Goal: Transaction & Acquisition: Book appointment/travel/reservation

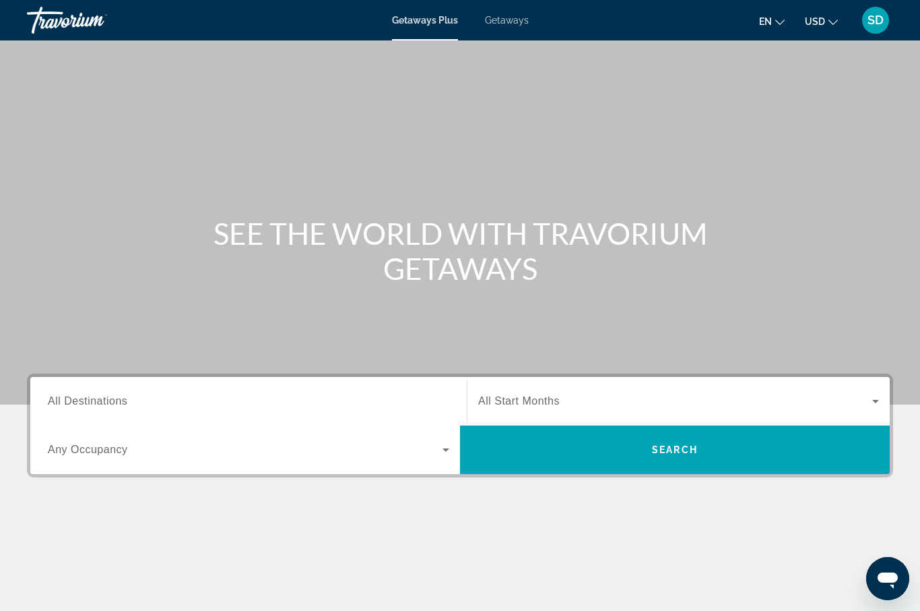
click at [505, 22] on span "Getaways" at bounding box center [507, 20] width 44 height 11
click at [111, 404] on span "All Destinations" at bounding box center [88, 400] width 80 height 11
click at [111, 404] on input "Destination All Destinations" at bounding box center [249, 402] width 402 height 16
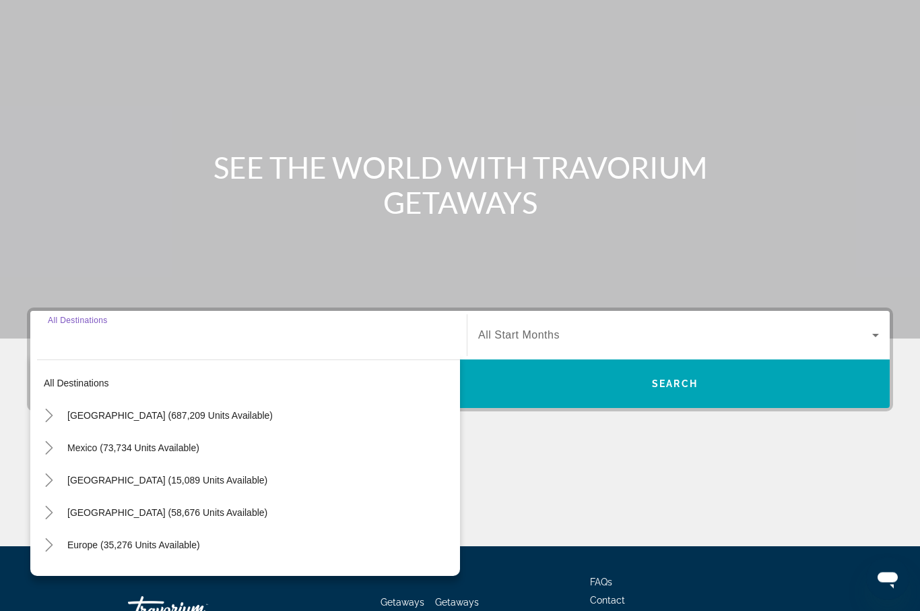
scroll to position [166, 0]
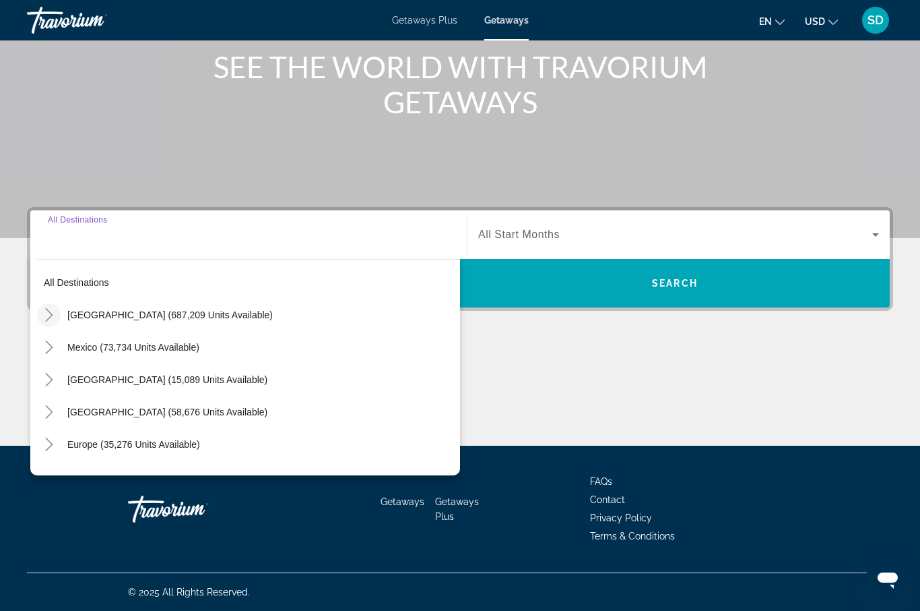
click at [48, 314] on icon "Toggle United States (687,209 units available)" at bounding box center [48, 314] width 13 height 13
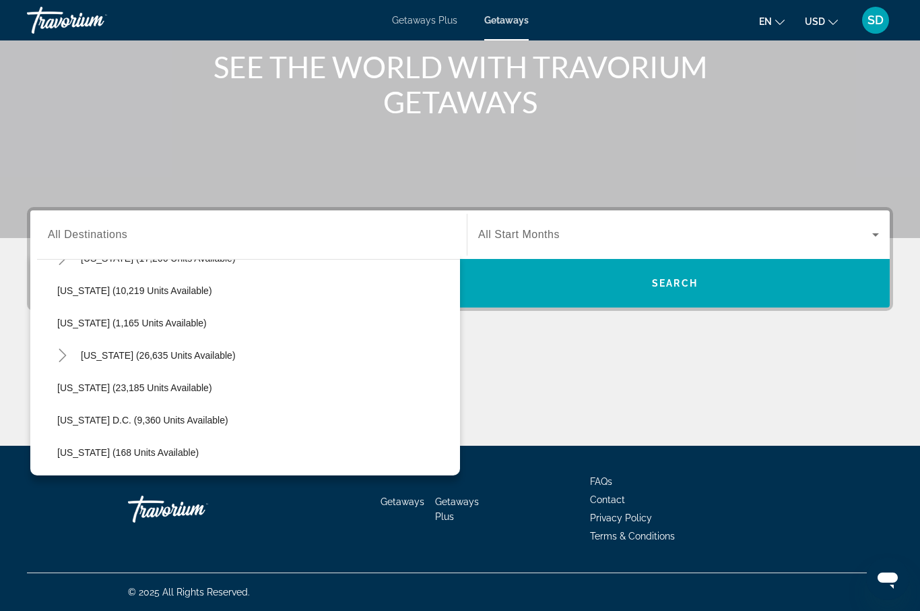
scroll to position [1257, 0]
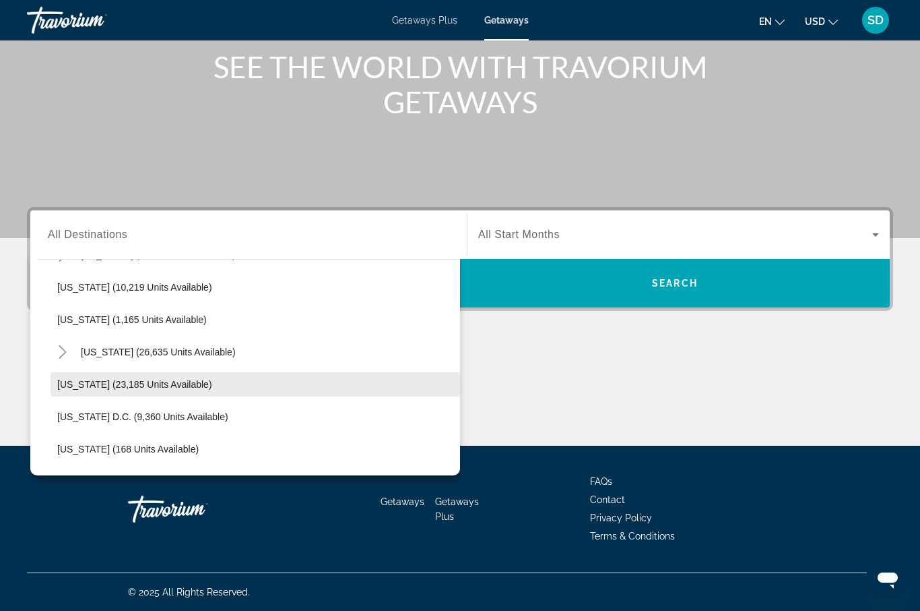
click at [83, 387] on span "[US_STATE] (23,185 units available)" at bounding box center [134, 384] width 155 height 11
type input "**********"
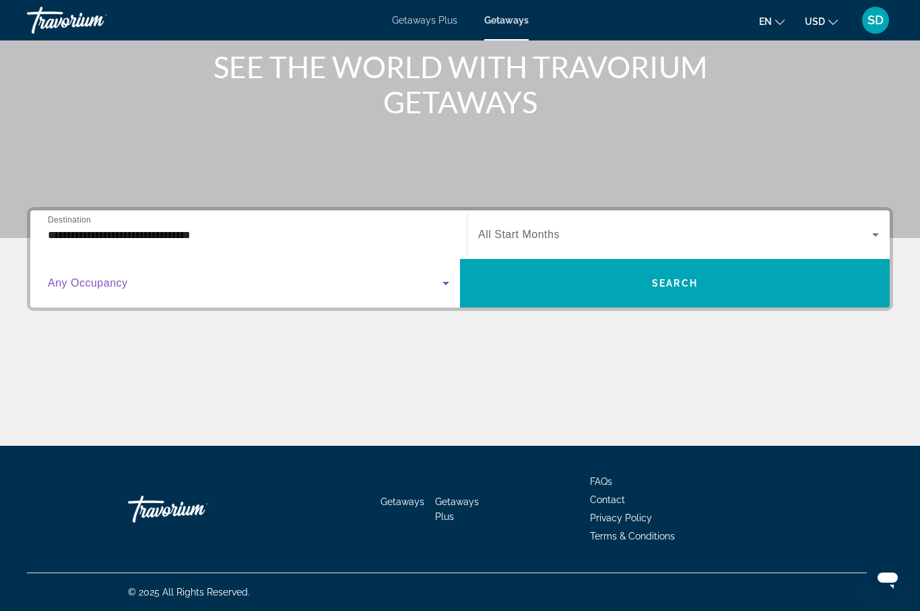
click at [445, 286] on icon "Search widget" at bounding box center [446, 283] width 16 height 16
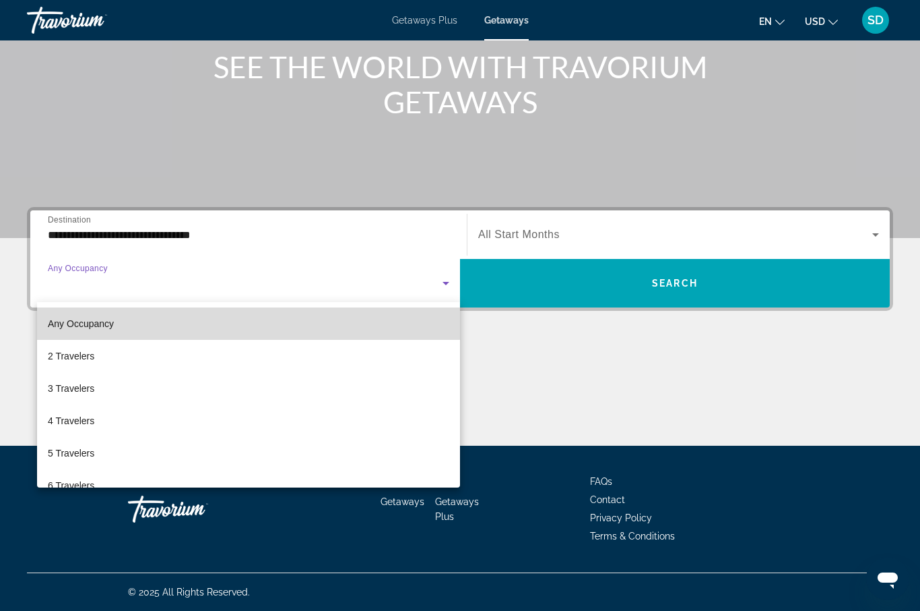
click at [379, 324] on mat-option "Any Occupancy" at bounding box center [248, 323] width 423 height 32
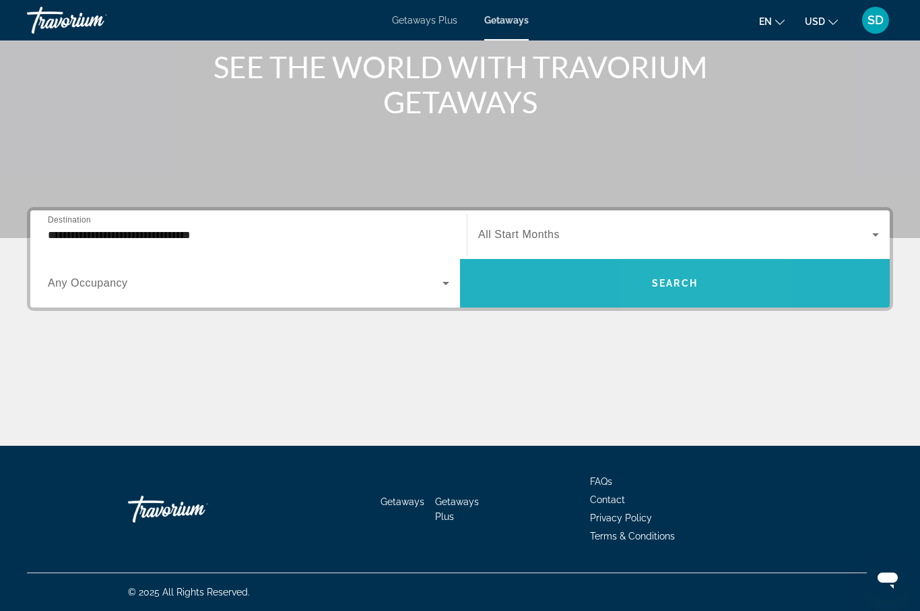
click at [670, 286] on span "Search" at bounding box center [675, 283] width 46 height 11
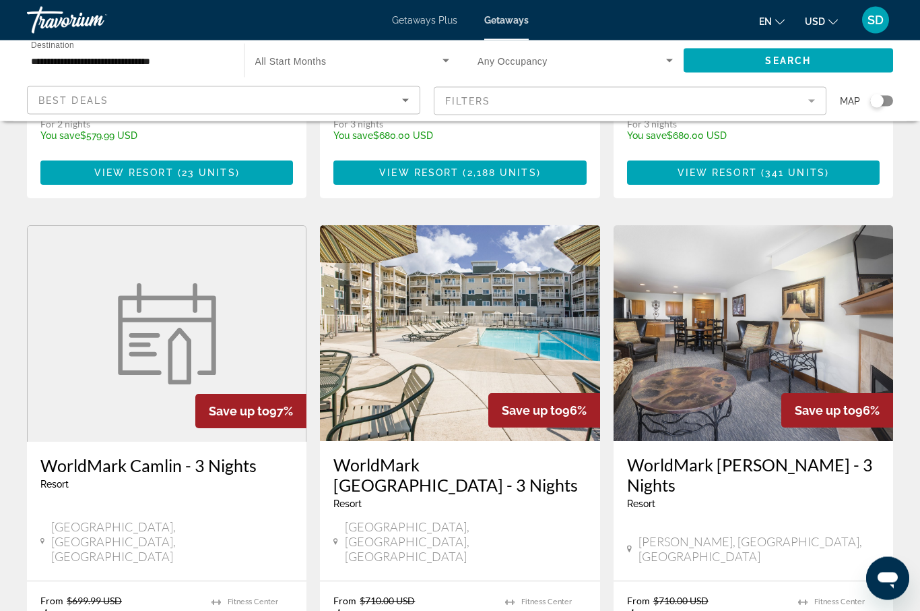
scroll to position [960, 0]
click at [496, 454] on div "WorldMark Long Beach - 3 Nights Resort - This is an adults only resort" at bounding box center [460, 486] width 253 height 65
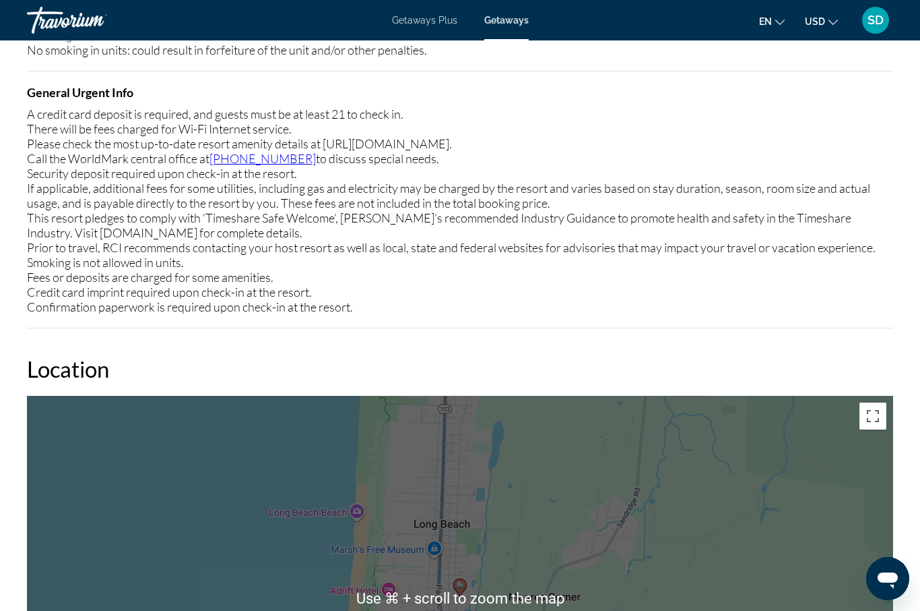
scroll to position [1836, 0]
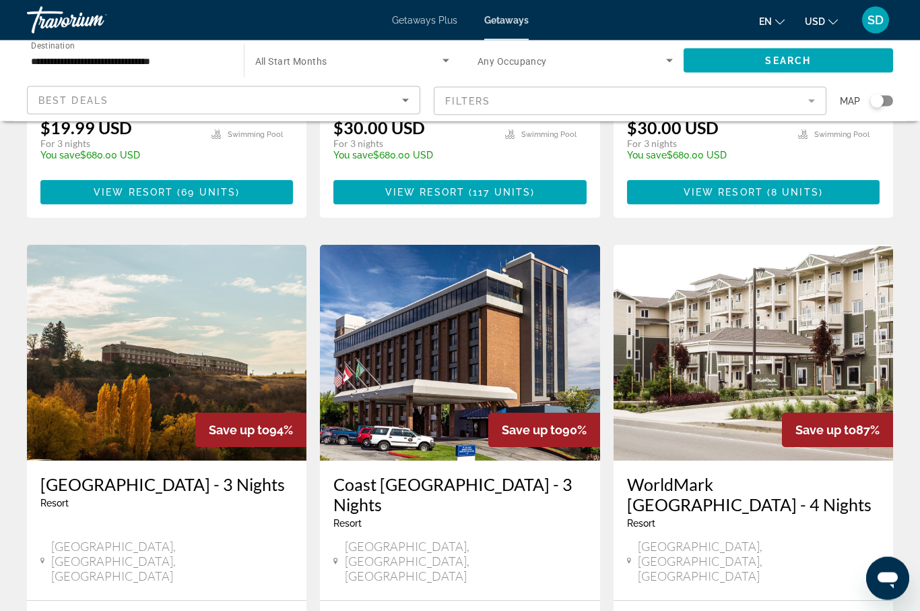
scroll to position [1448, 0]
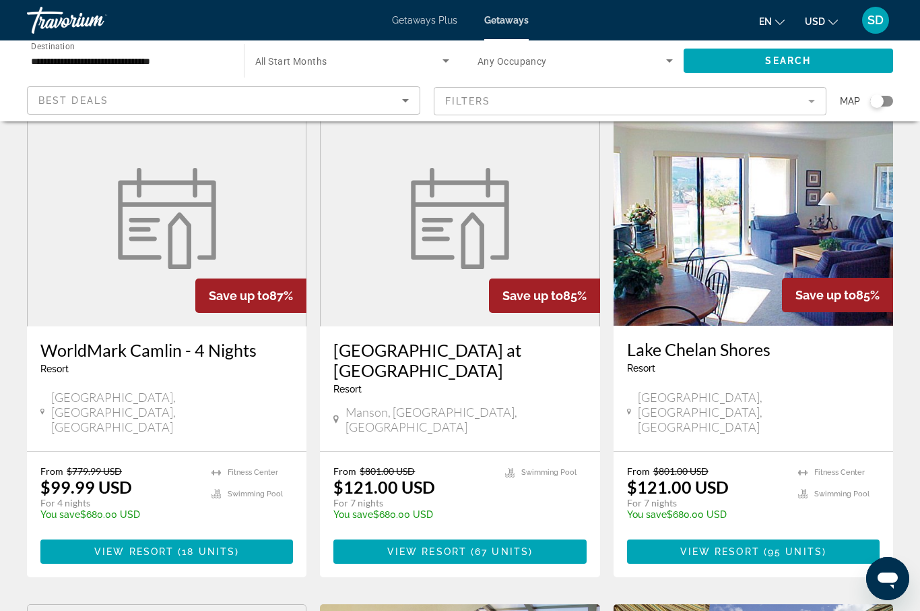
scroll to position [72, 0]
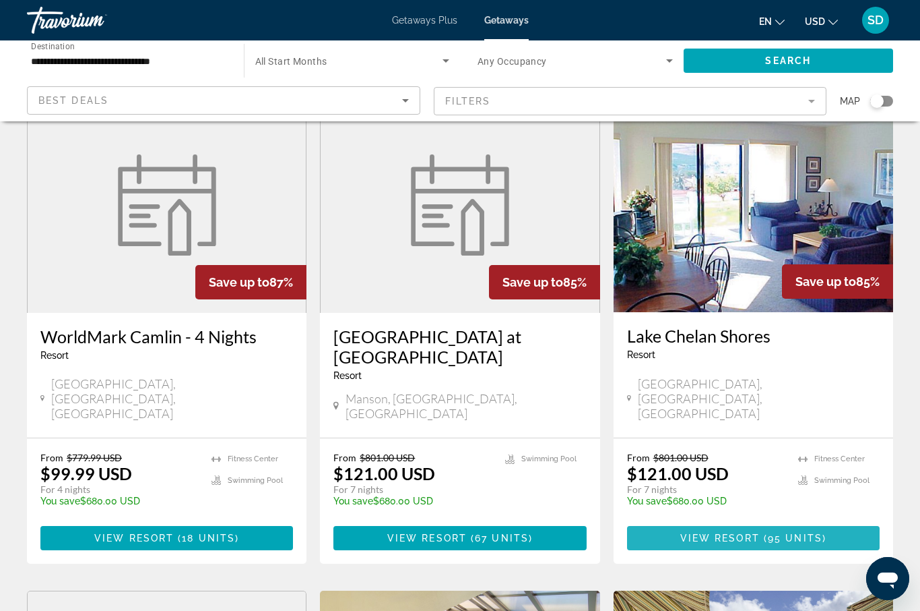
click at [739, 532] on span "View Resort" at bounding box center [721, 537] width 80 height 11
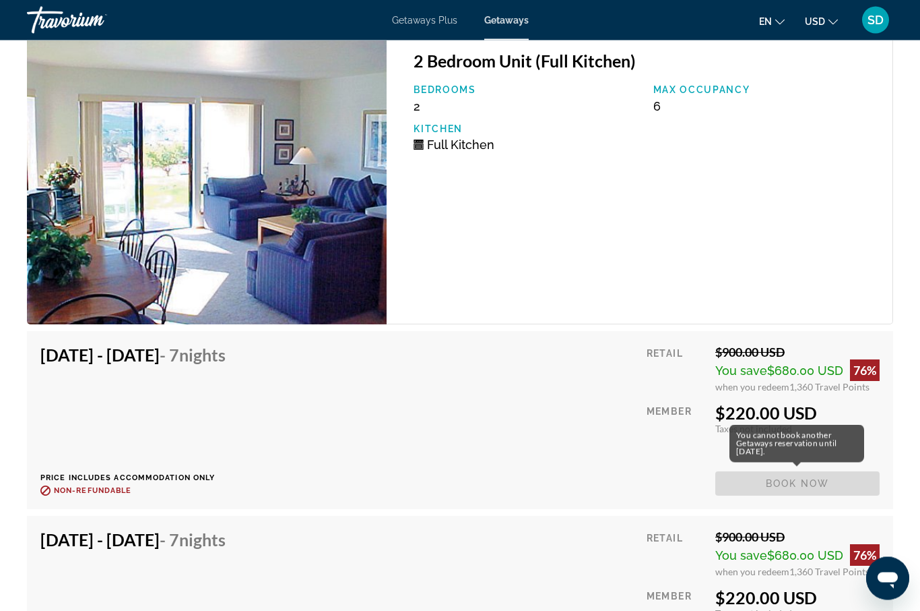
scroll to position [2435, 0]
click at [780, 480] on span "Book now" at bounding box center [798, 483] width 164 height 24
click at [803, 482] on span "Book now" at bounding box center [798, 483] width 164 height 24
click at [771, 420] on div "$220.00 USD" at bounding box center [798, 412] width 164 height 20
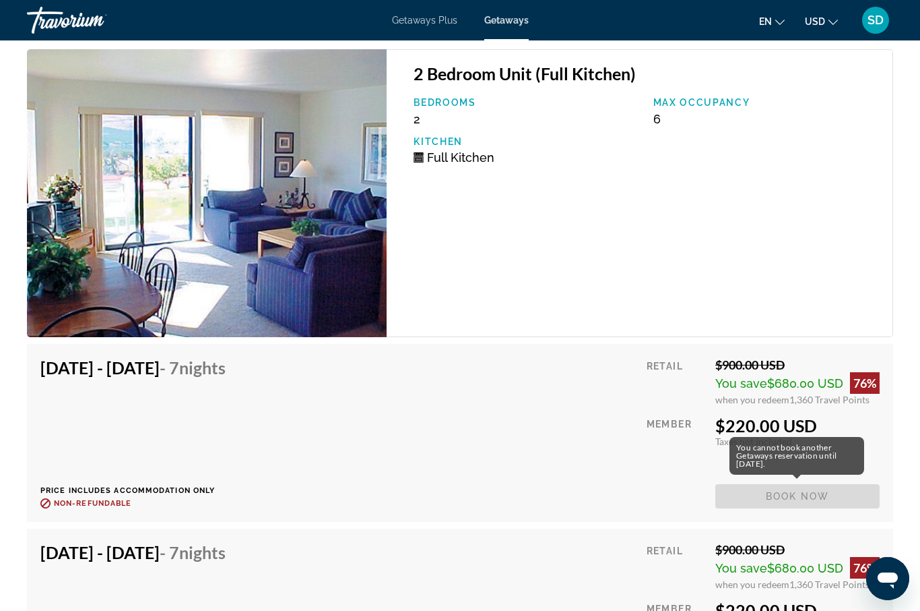
scroll to position [2422, 0]
click at [776, 491] on span "Book now" at bounding box center [798, 497] width 164 height 24
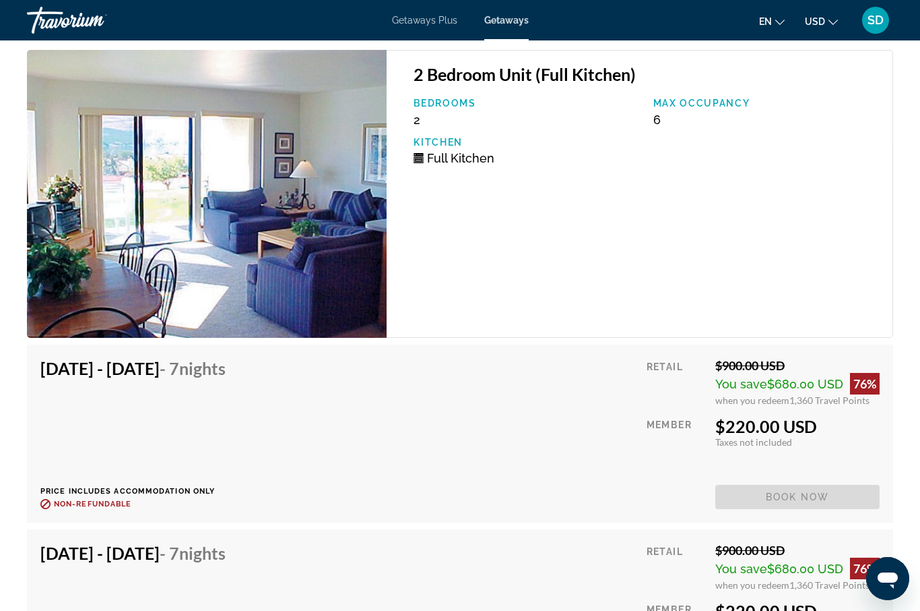
click at [337, 292] on img "Main content" at bounding box center [207, 194] width 360 height 288
click at [226, 366] on span "- 7 Nights" at bounding box center [193, 368] width 66 height 20
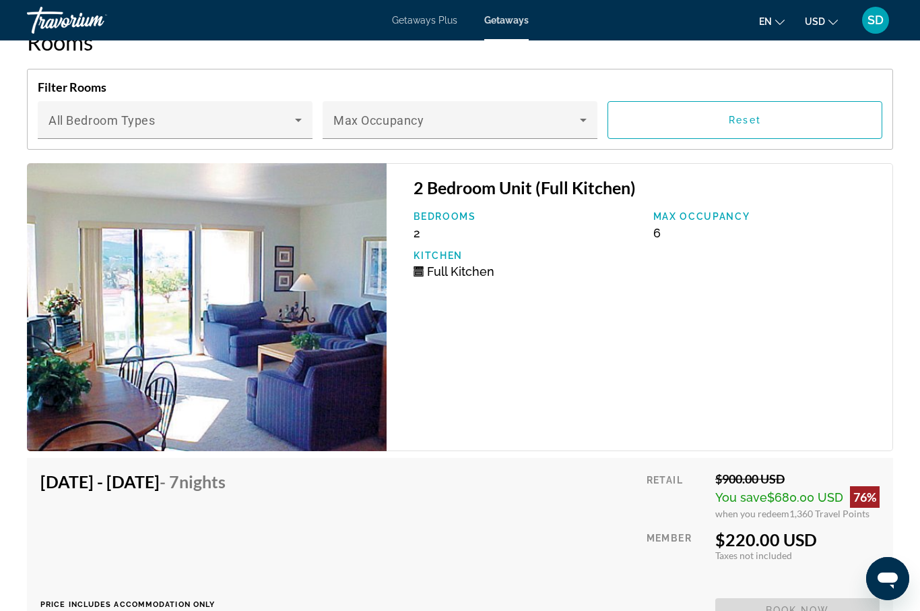
scroll to position [2305, 0]
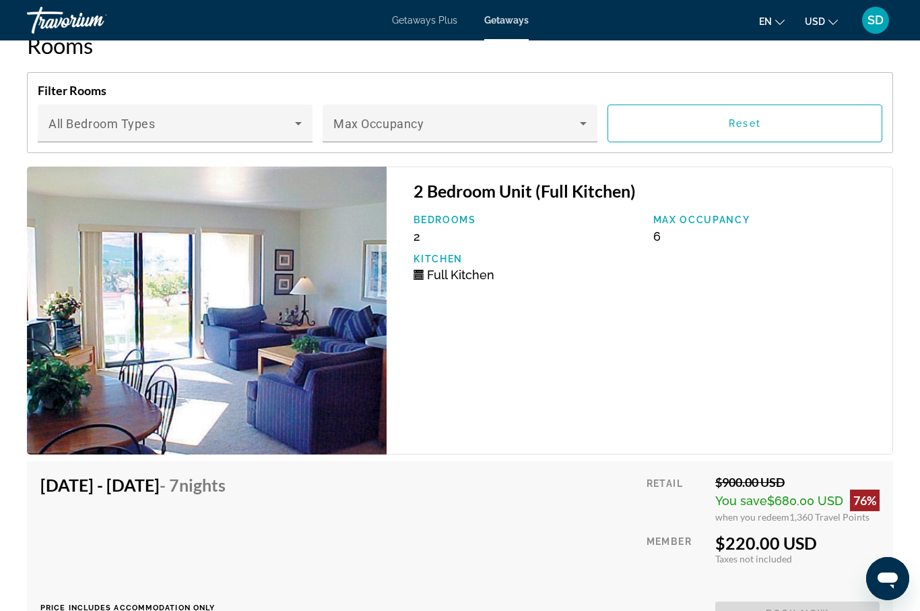
click at [751, 495] on span "You save" at bounding box center [742, 500] width 52 height 14
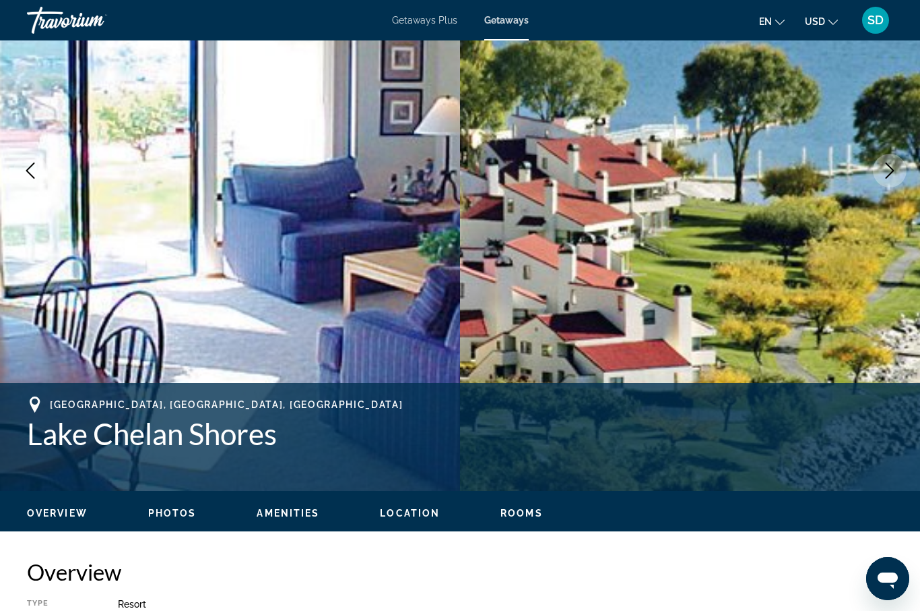
scroll to position [0, 0]
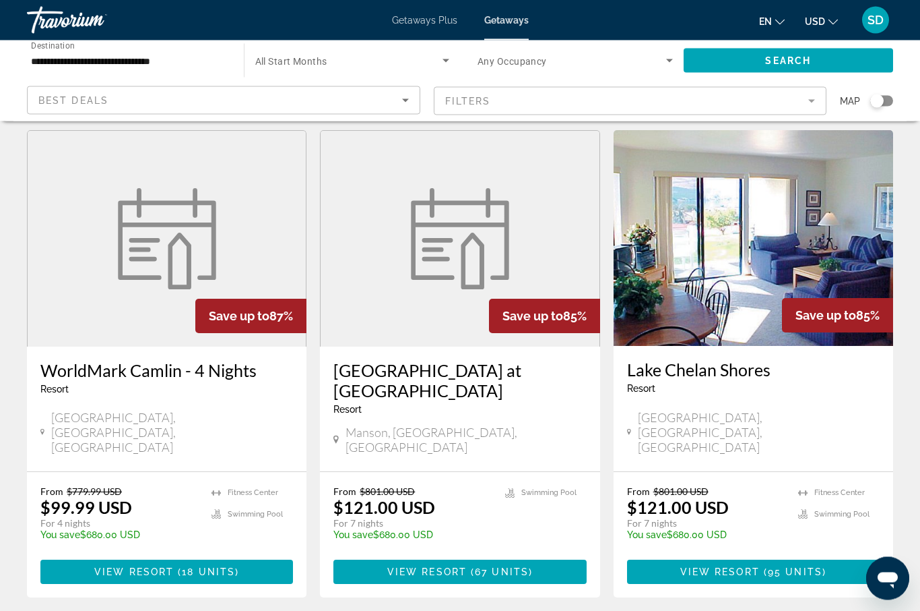
scroll to position [38, 0]
click at [701, 566] on span "View Resort" at bounding box center [721, 571] width 80 height 11
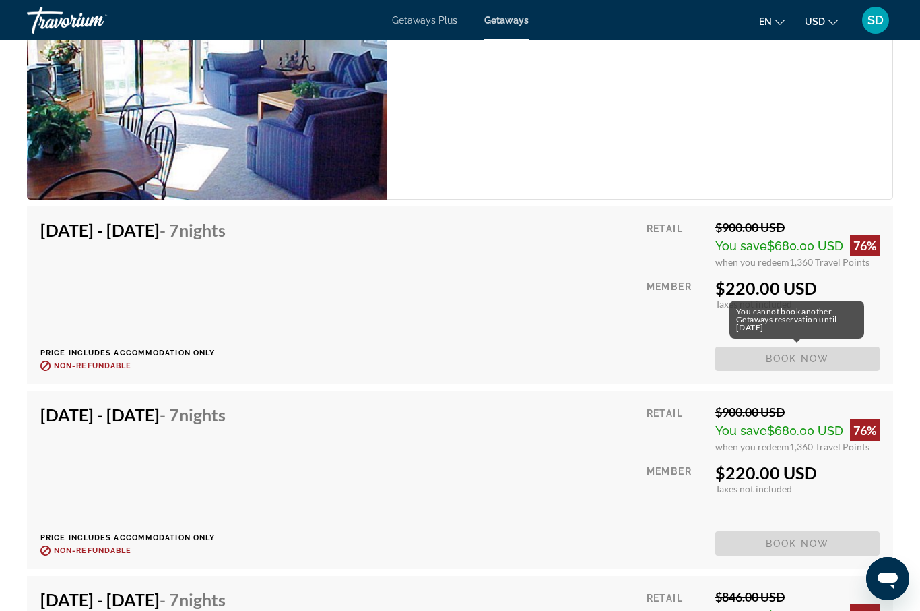
scroll to position [2559, 0]
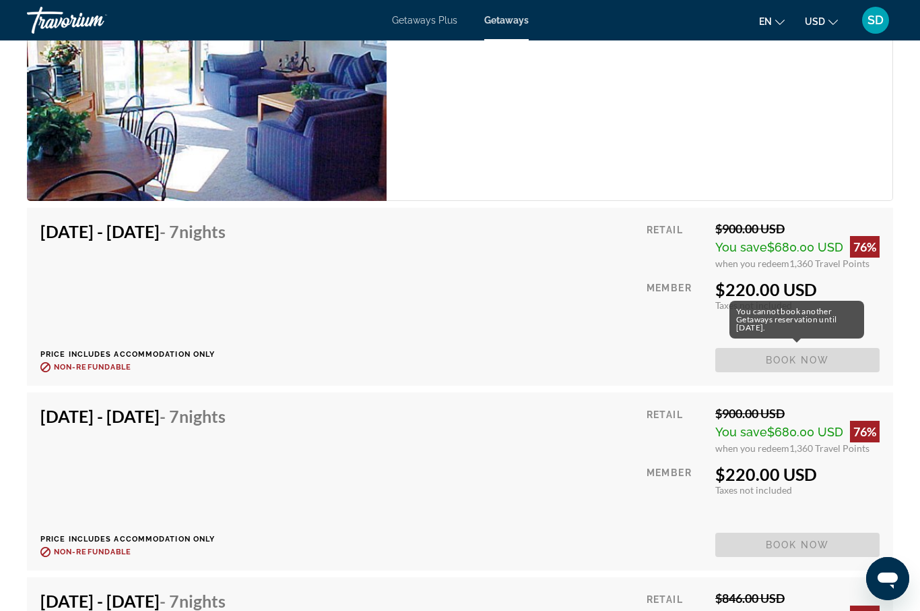
click at [800, 354] on span "Book now" at bounding box center [798, 360] width 164 height 24
click at [799, 364] on span "Book now" at bounding box center [798, 360] width 164 height 24
click at [775, 295] on div "$220.00 USD" at bounding box center [798, 289] width 164 height 20
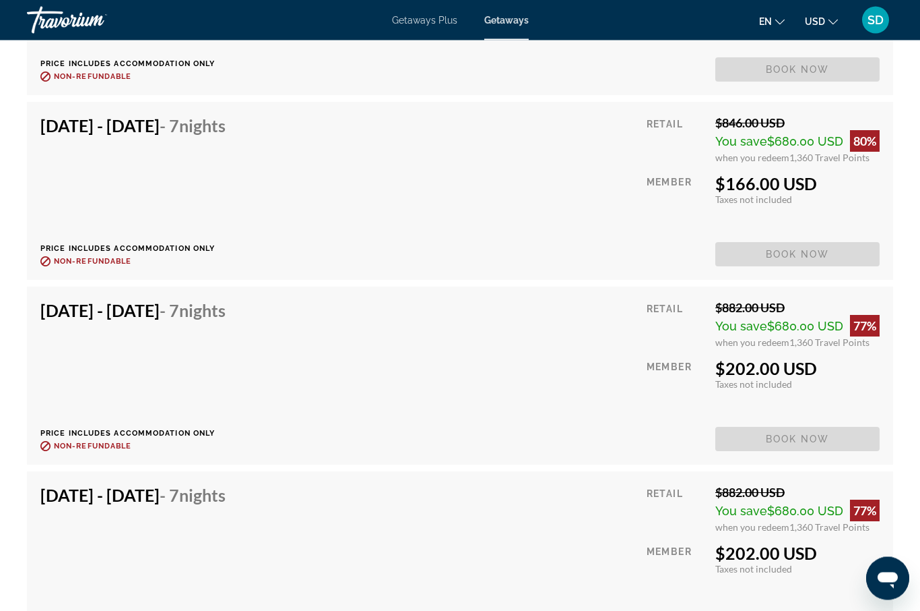
scroll to position [0, 0]
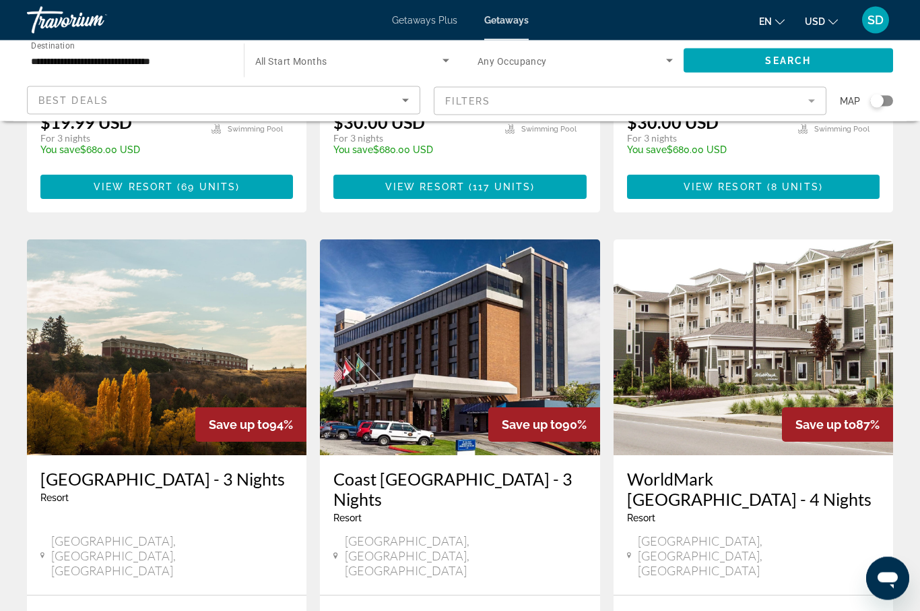
scroll to position [1454, 0]
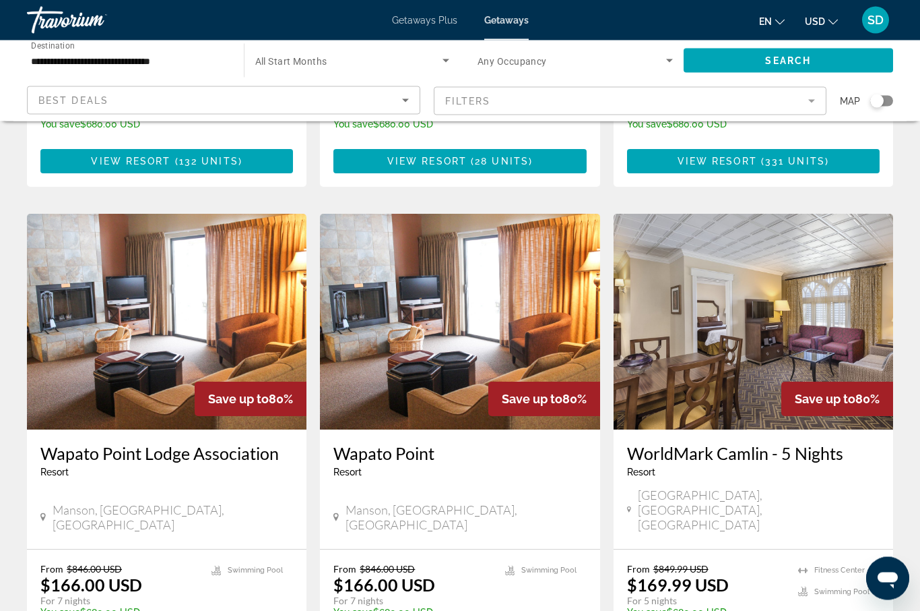
scroll to position [1465, 0]
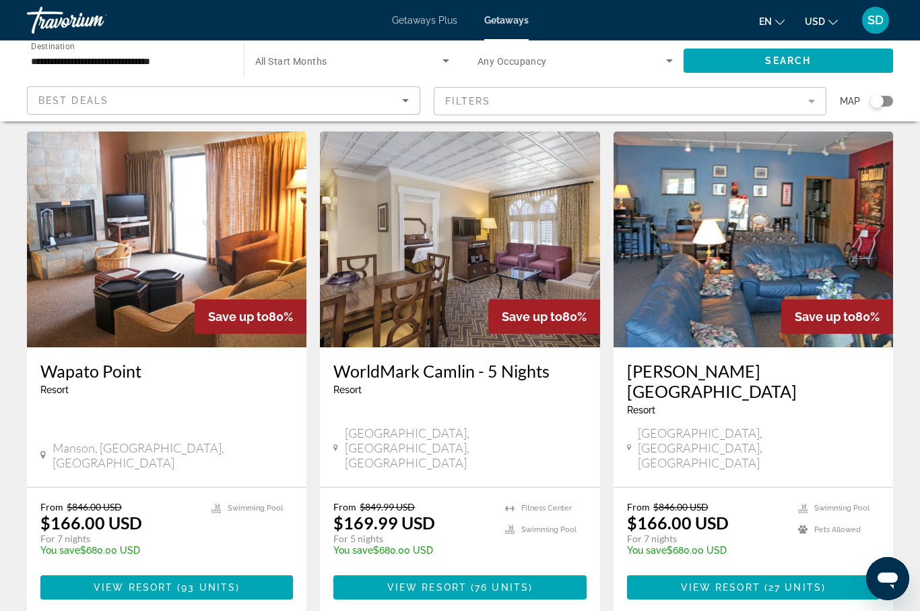
scroll to position [4, 0]
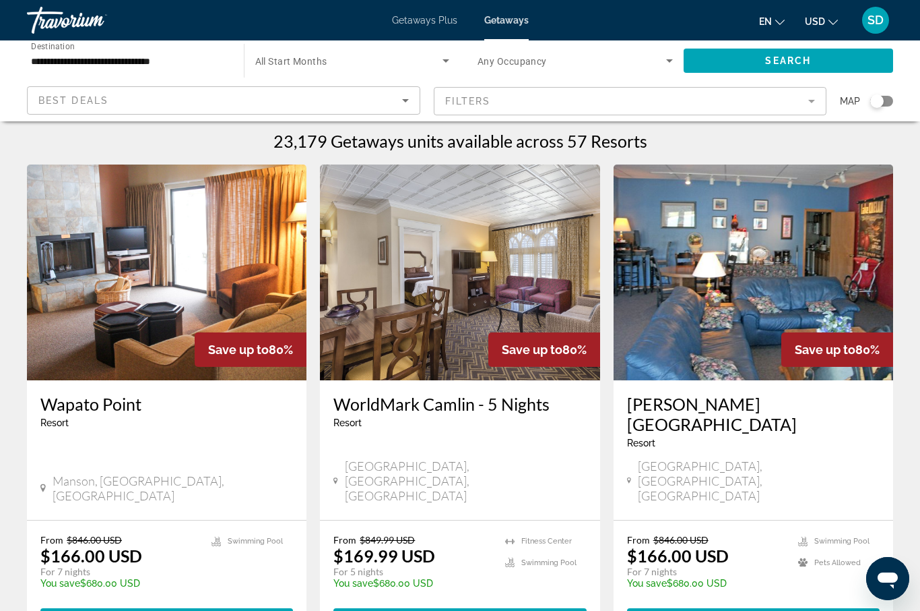
click at [248, 434] on div "Wapato Point Resort - This is an adults only resort" at bounding box center [166, 416] width 253 height 44
click at [154, 610] on span "View Resort" at bounding box center [134, 620] width 80 height 11
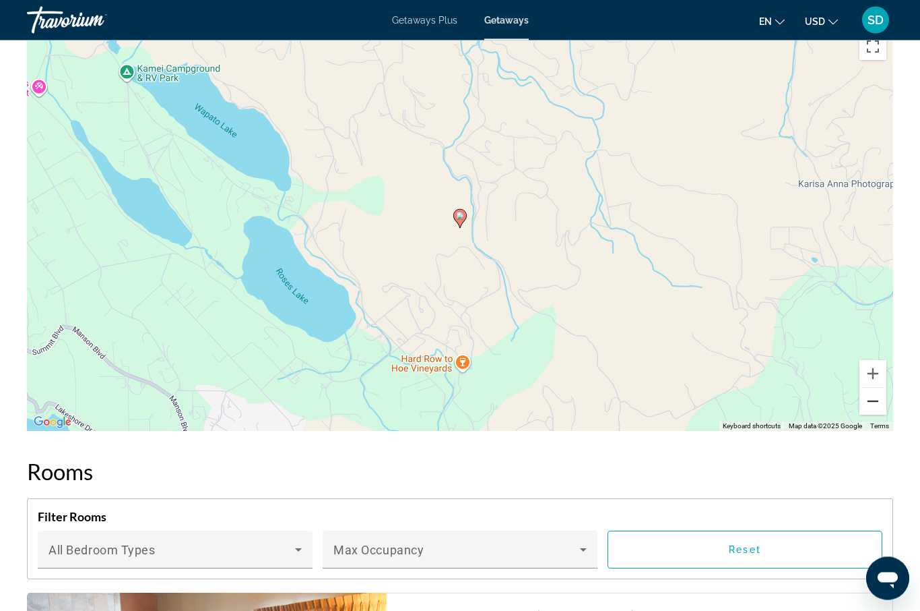
scroll to position [2138, 0]
click at [852, 161] on div "To activate drag with keyboard, press Alt + Enter. Once in keyboard drag state,…" at bounding box center [460, 228] width 867 height 404
click at [873, 373] on button "Zoom in" at bounding box center [873, 373] width 27 height 27
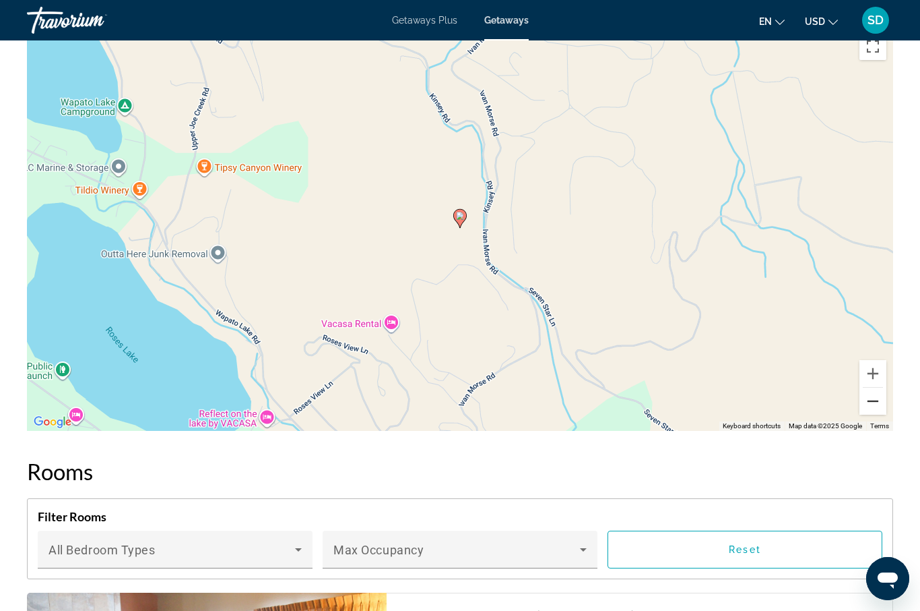
click at [871, 406] on button "Zoom out" at bounding box center [873, 400] width 27 height 27
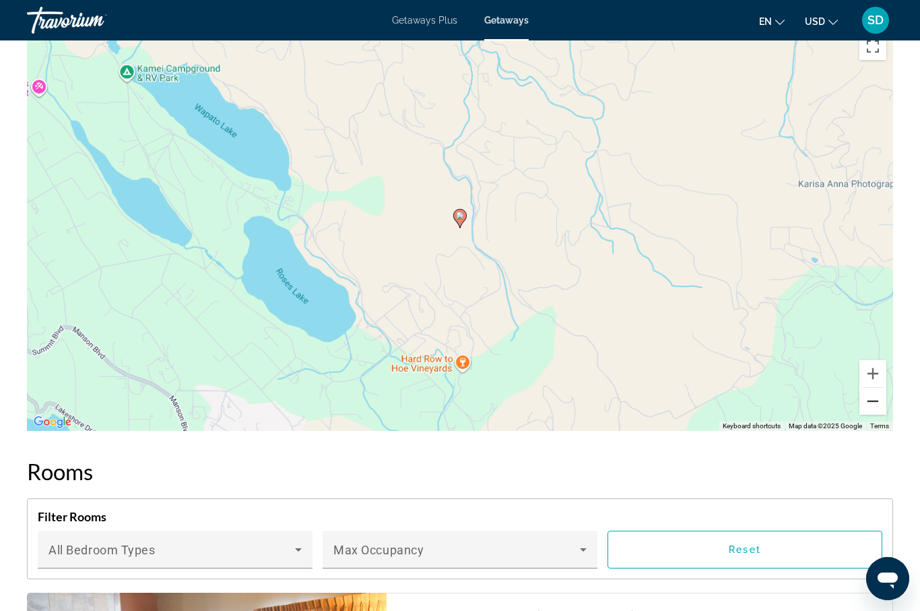
click at [871, 406] on button "Zoom out" at bounding box center [873, 400] width 27 height 27
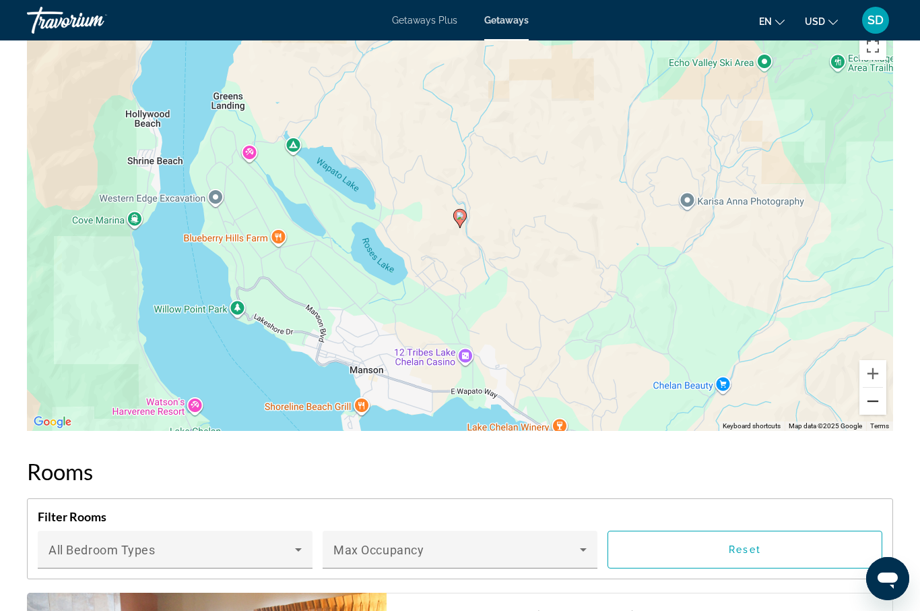
click at [871, 406] on button "Zoom out" at bounding box center [873, 400] width 27 height 27
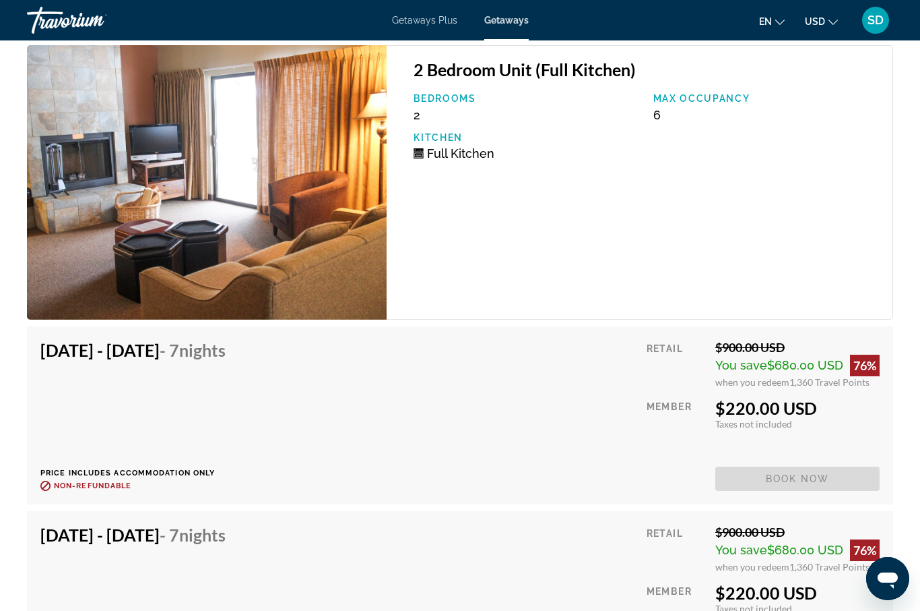
scroll to position [2689, 0]
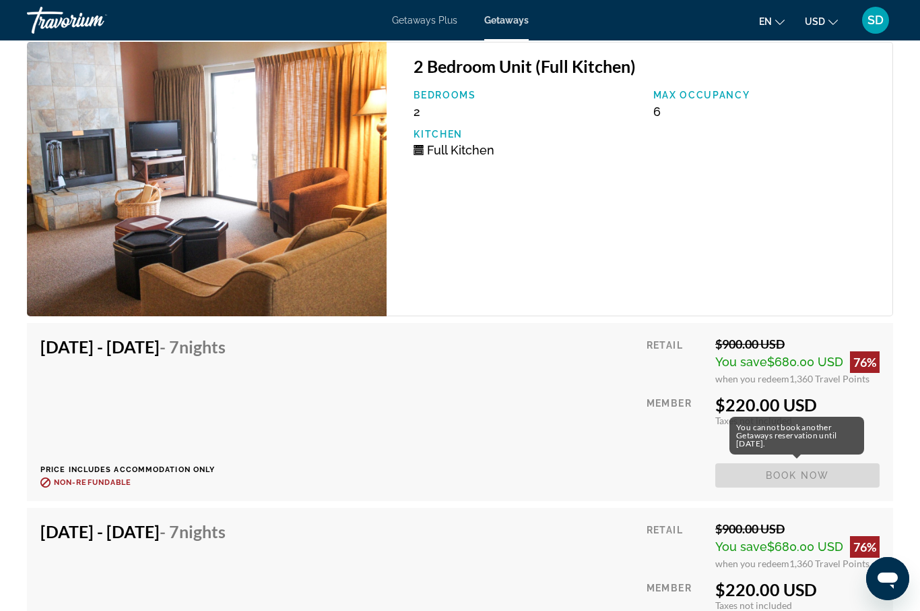
click at [769, 472] on span "Book now" at bounding box center [798, 475] width 164 height 24
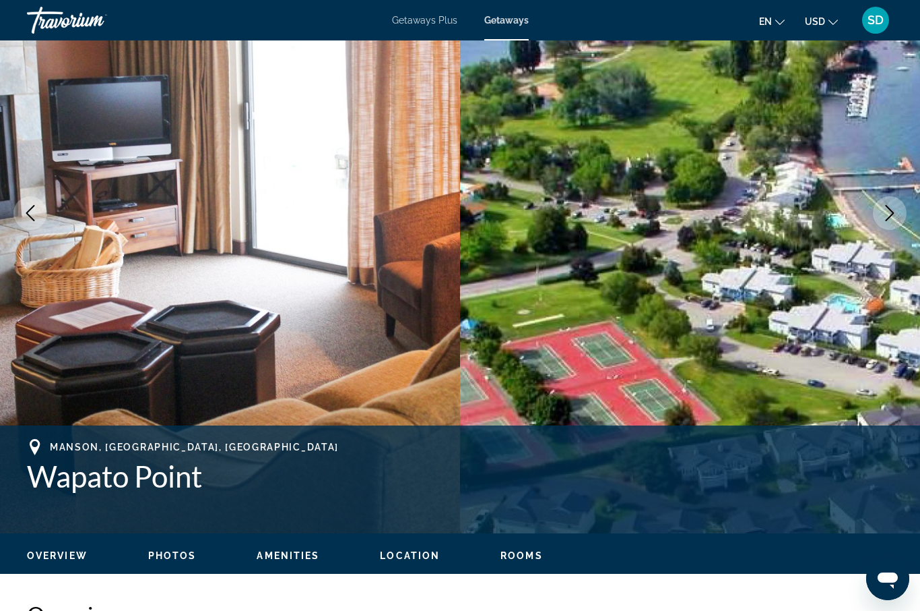
scroll to position [0, 0]
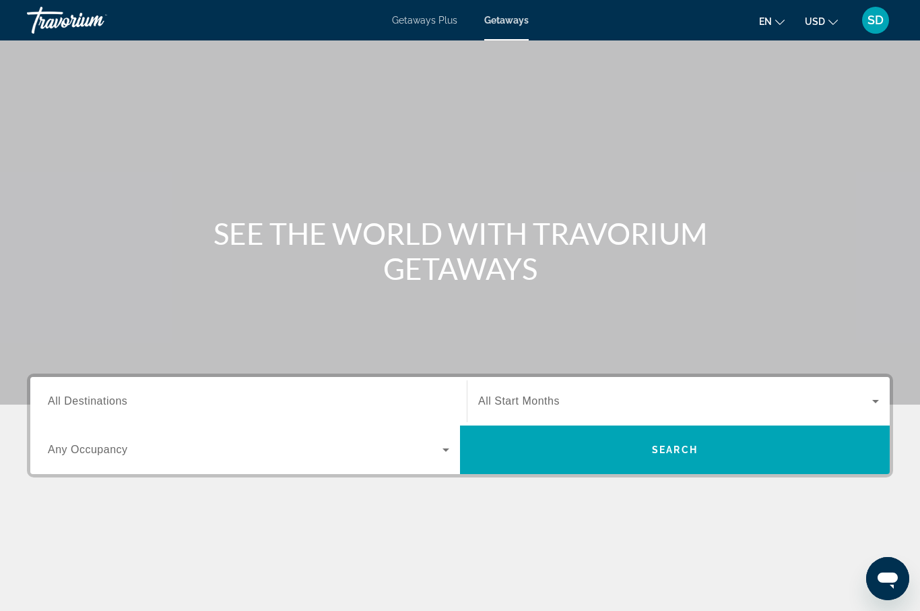
click at [91, 401] on span "All Destinations" at bounding box center [88, 400] width 80 height 11
click at [91, 401] on input "Destination All Destinations" at bounding box center [249, 402] width 402 height 16
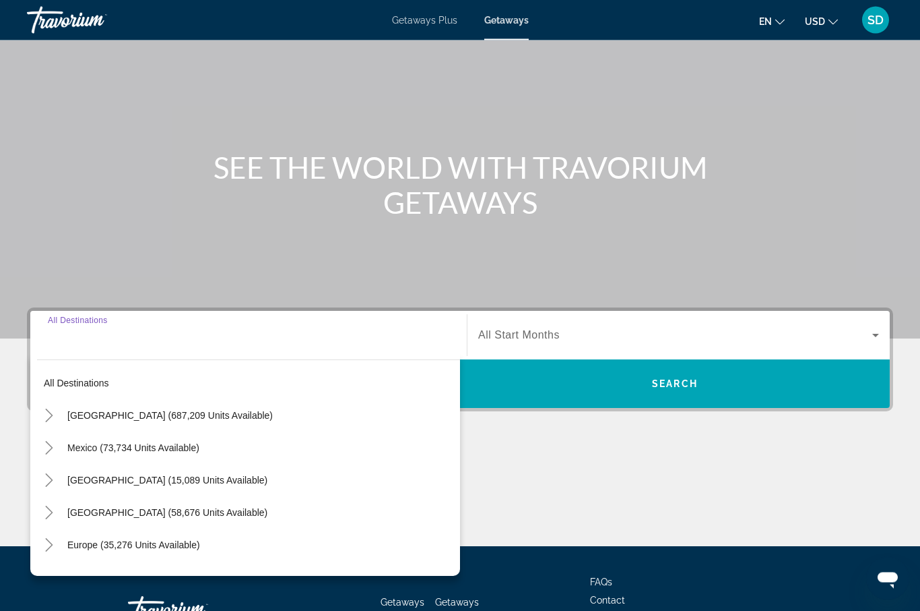
scroll to position [166, 0]
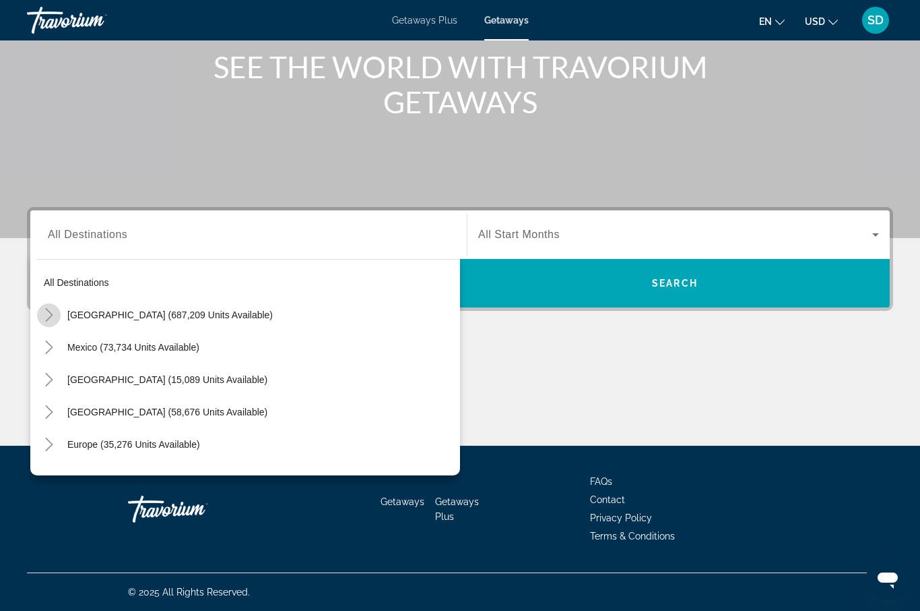
click at [51, 315] on icon "Toggle United States (687,209 units available)" at bounding box center [48, 314] width 13 height 13
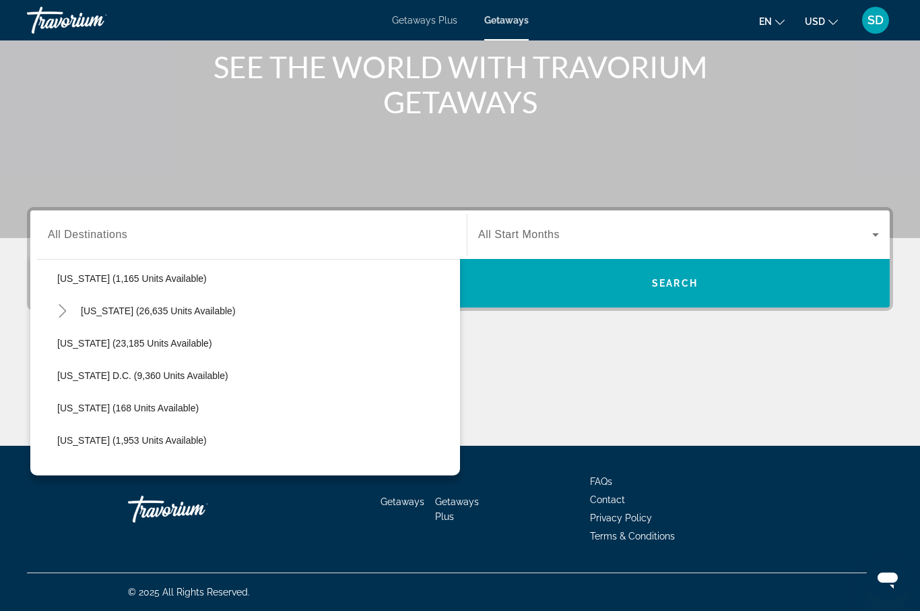
scroll to position [1301, 0]
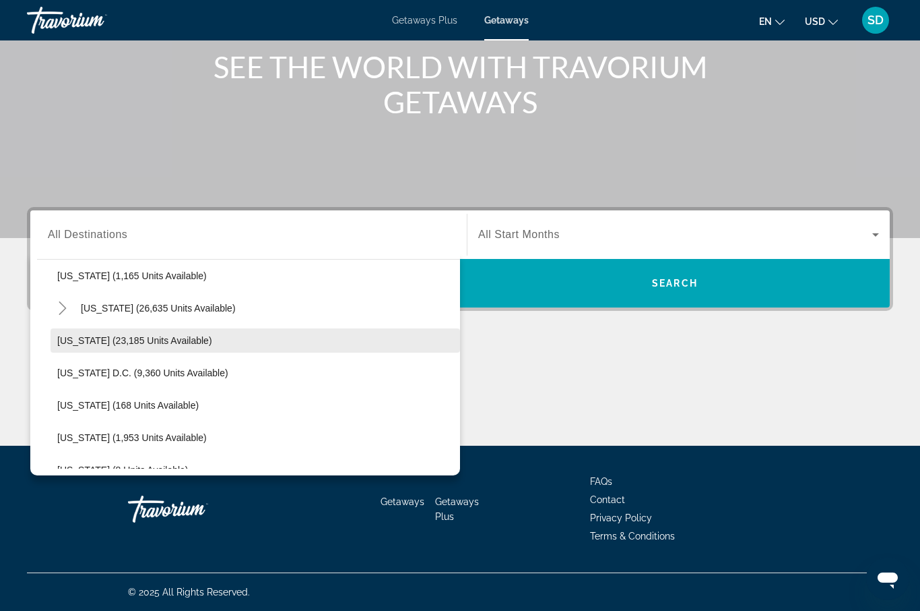
click at [78, 344] on span "[US_STATE] (23,185 units available)" at bounding box center [134, 340] width 155 height 11
type input "**********"
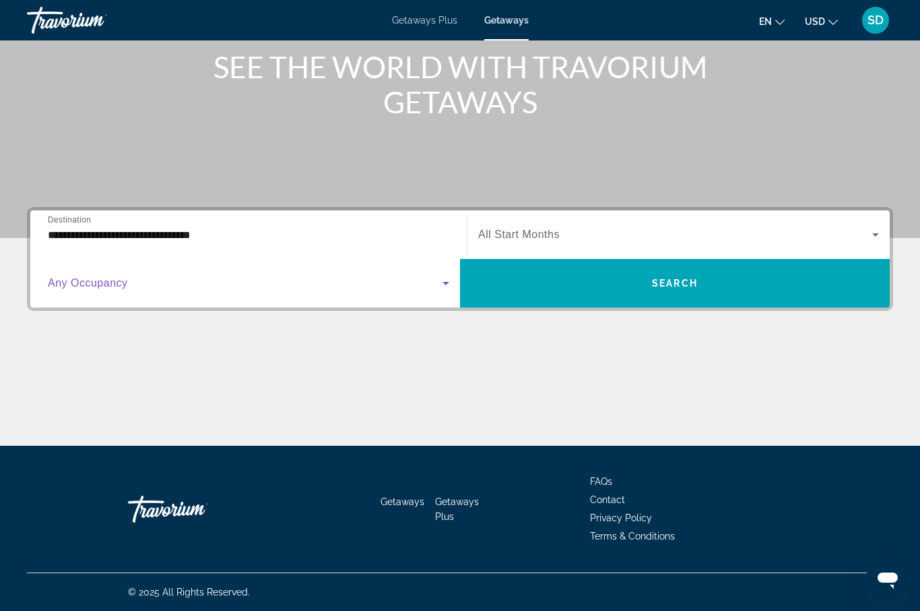
click at [446, 282] on icon "Search widget" at bounding box center [446, 283] width 7 height 3
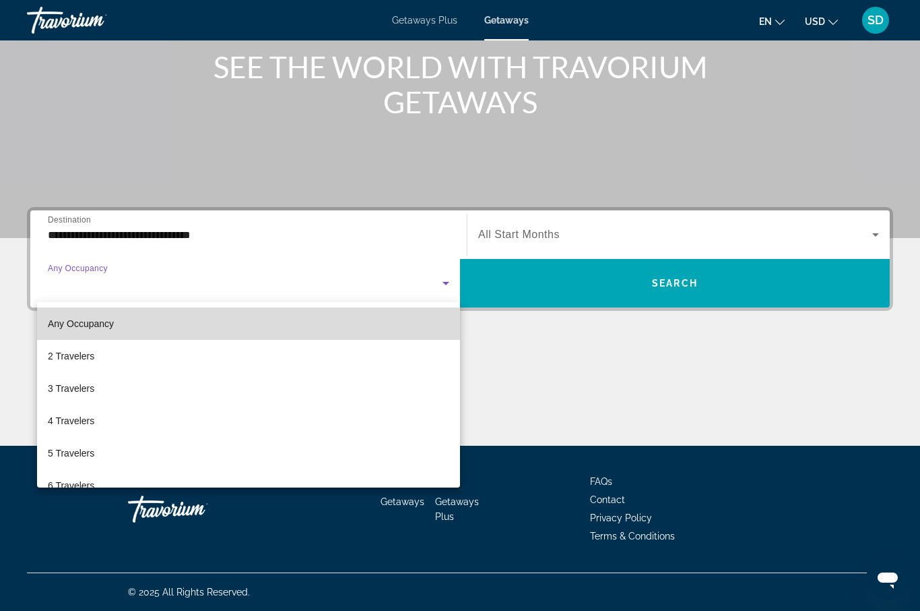
click at [276, 322] on mat-option "Any Occupancy" at bounding box center [248, 323] width 423 height 32
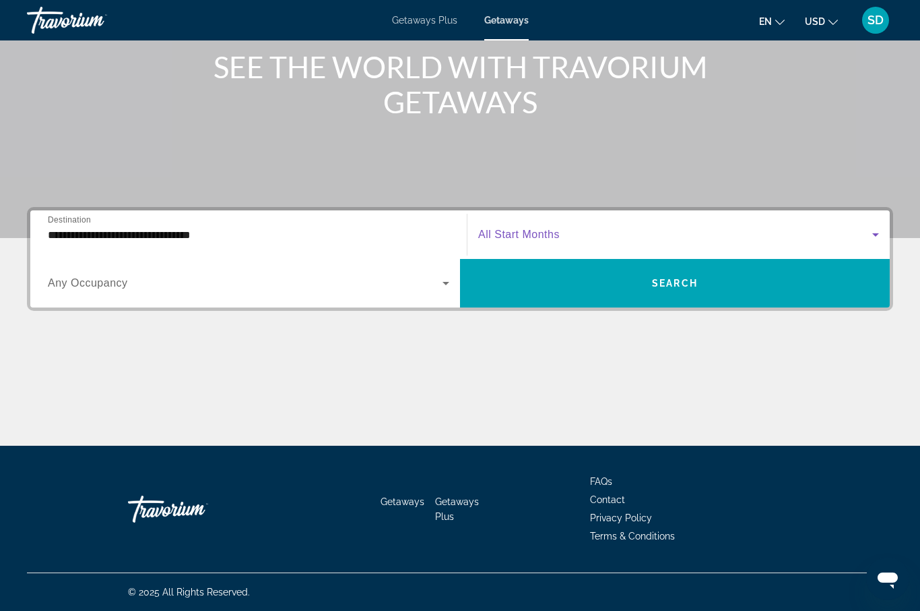
click at [629, 239] on span "Search widget" at bounding box center [675, 234] width 394 height 16
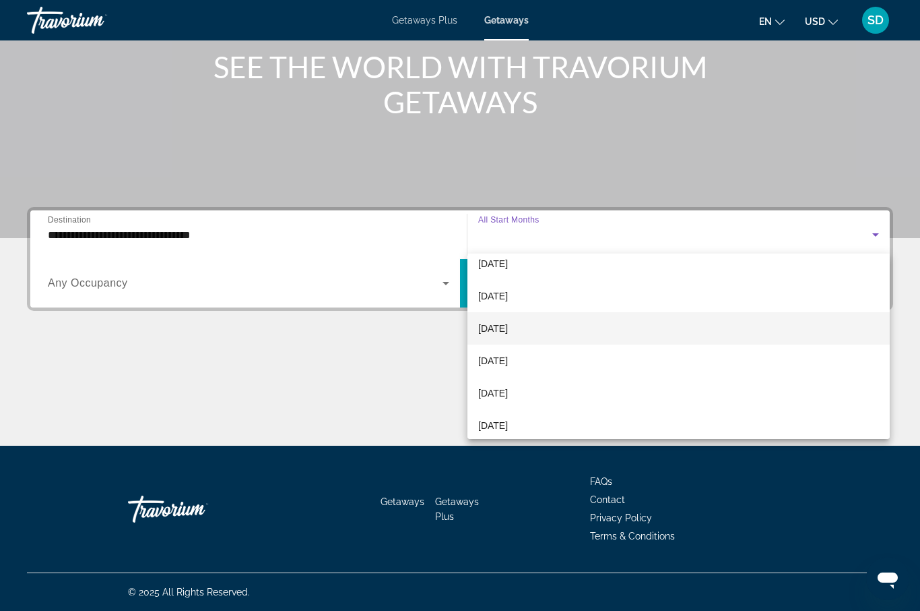
scroll to position [44, 0]
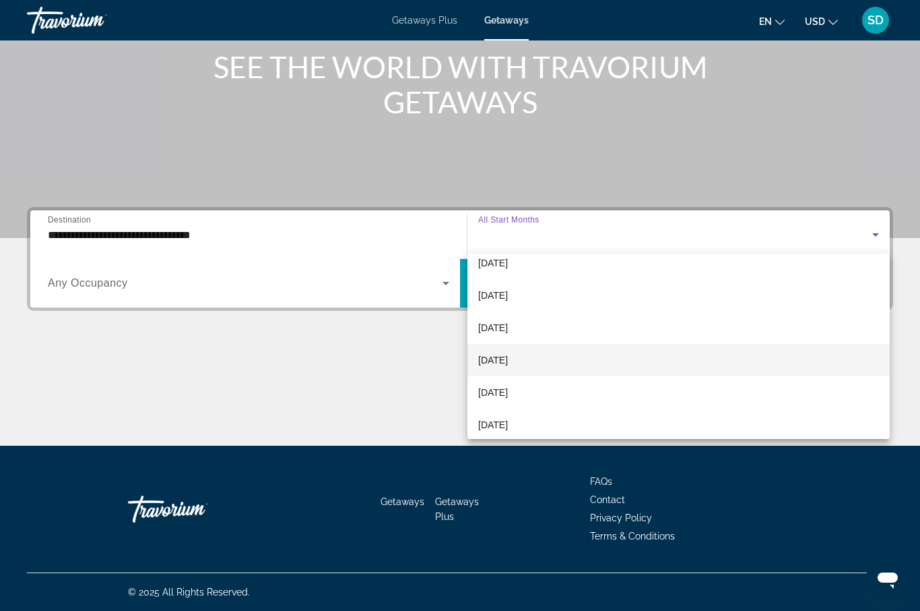
click at [508, 361] on span "[DATE]" at bounding box center [493, 360] width 30 height 16
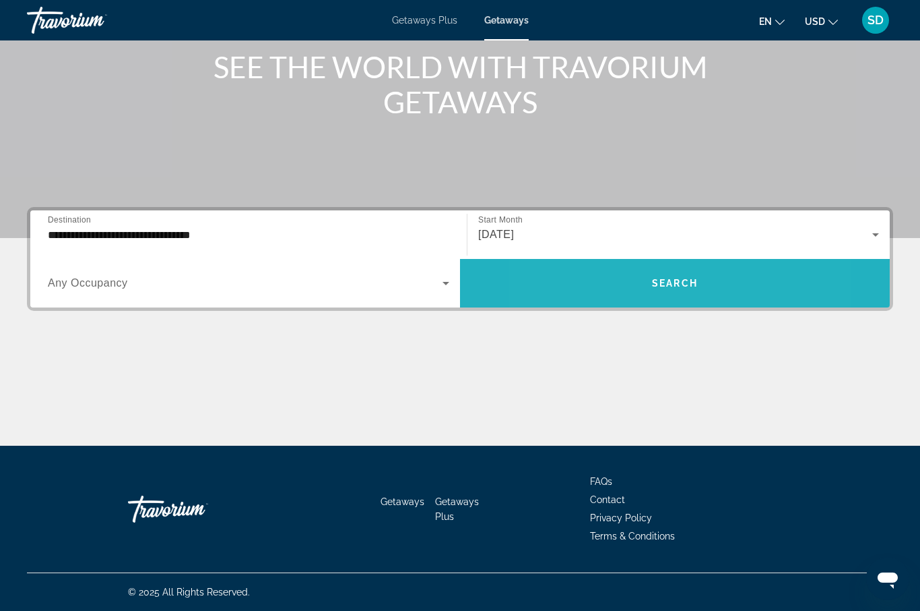
click at [615, 289] on span "Search widget" at bounding box center [675, 283] width 430 height 32
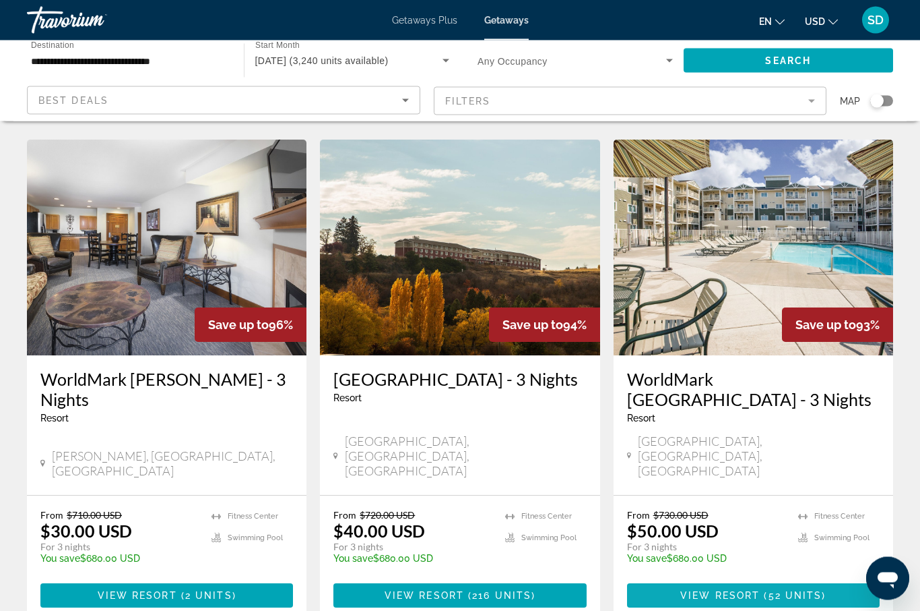
scroll to position [1046, 0]
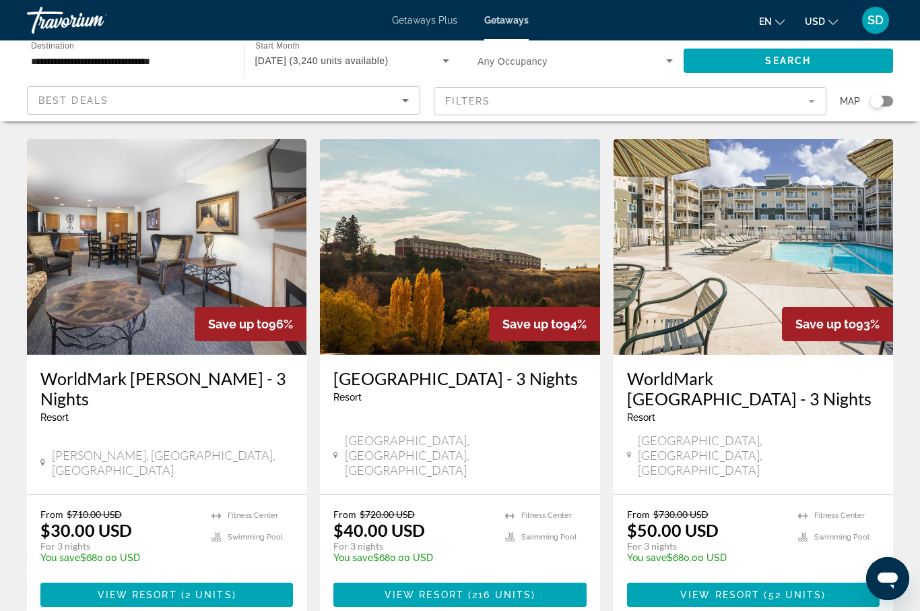
click at [759, 589] on span "View Resort" at bounding box center [721, 594] width 80 height 11
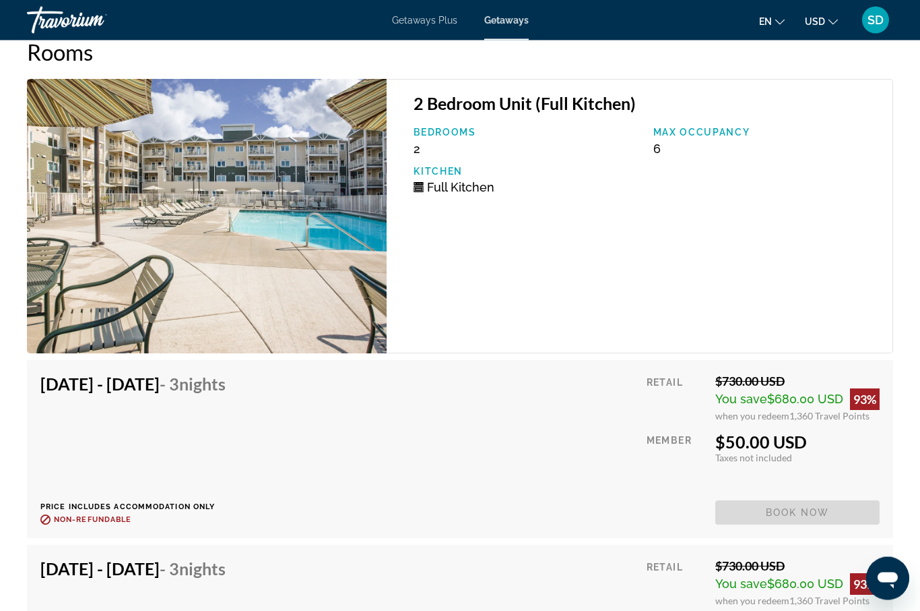
scroll to position [2625, 0]
click at [723, 504] on span "Book now" at bounding box center [798, 512] width 164 height 24
click at [748, 402] on span "You save" at bounding box center [742, 399] width 52 height 14
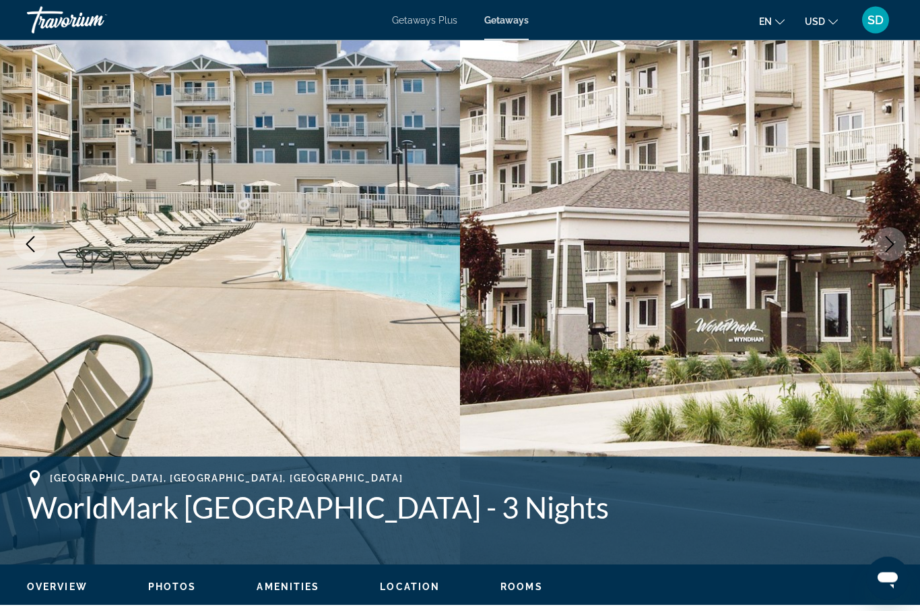
scroll to position [0, 0]
